Goal: Information Seeking & Learning: Learn about a topic

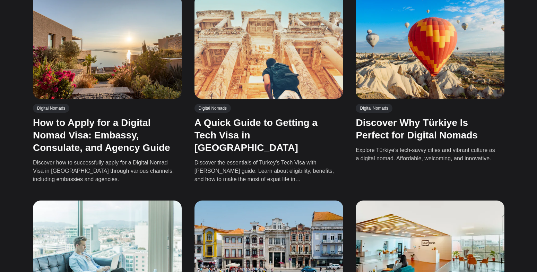
scroll to position [247, 0]
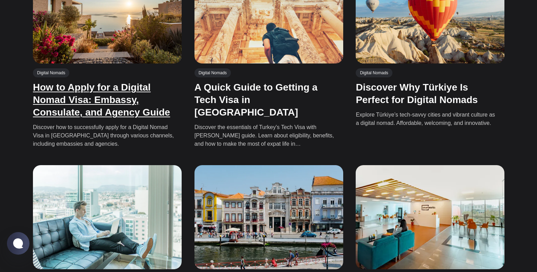
click at [131, 100] on link "How to Apply for a Digital Nomad Visa: Embassy, Consulate, and Agency Guide" at bounding box center [101, 100] width 137 height 36
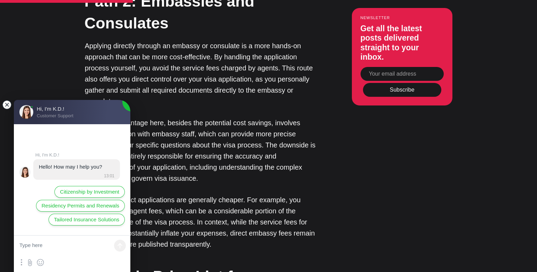
click at [5, 104] on jdiv at bounding box center [7, 105] width 10 height 10
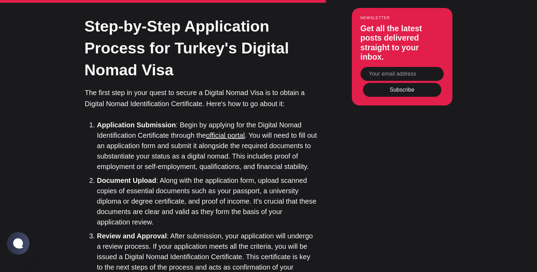
scroll to position [2085, 0]
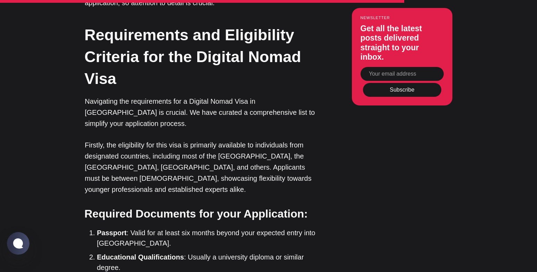
scroll to position [2492, 0]
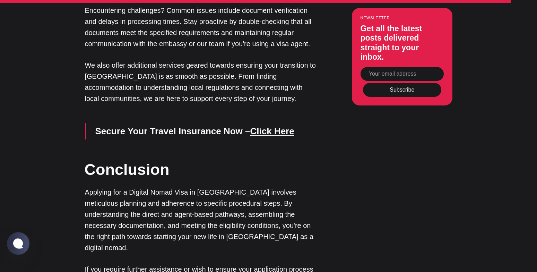
scroll to position [3067, 0]
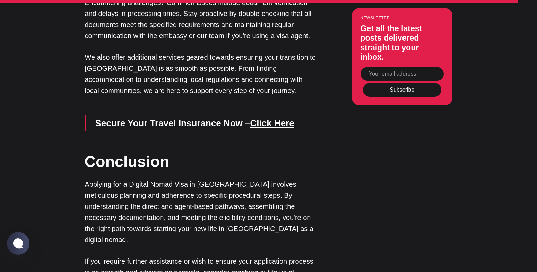
drag, startPoint x: 324, startPoint y: 78, endPoint x: 331, endPoint y: 82, distance: 8.4
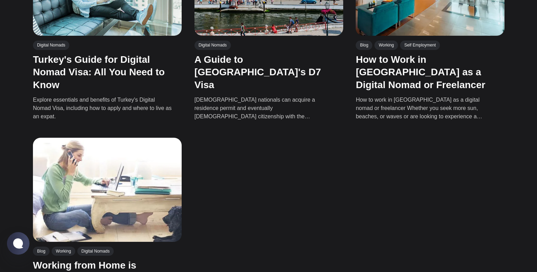
scroll to position [495, 0]
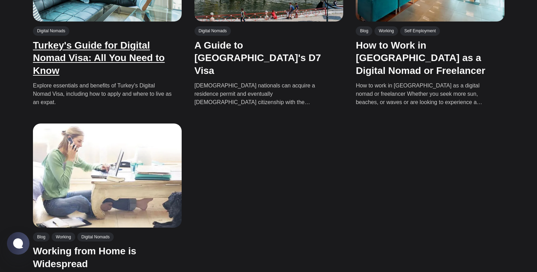
click at [117, 46] on link "Turkey's Guide for Digital Nomad Visa: All You Need to Know" at bounding box center [99, 58] width 132 height 36
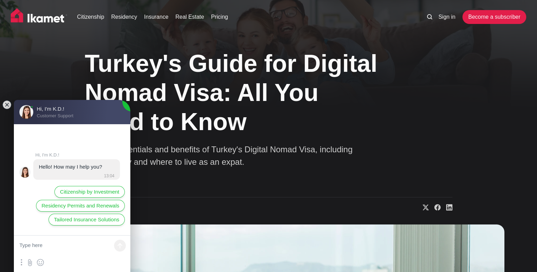
click at [391, 133] on div "Turkey's Guide for Digital Nomad Visa: All You Need to Know Explore essentials …" at bounding box center [268, 126] width 367 height 167
